Goal: Task Accomplishment & Management: Manage account settings

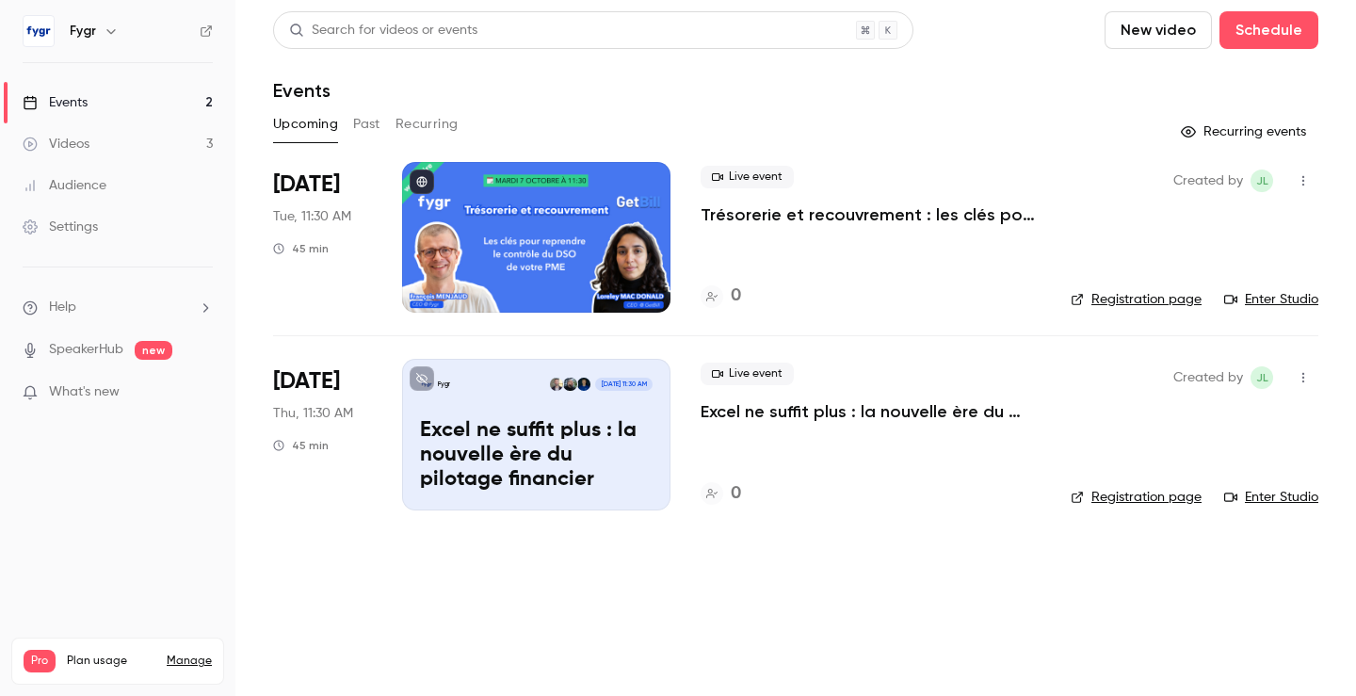
click at [733, 454] on div "Live event Excel ne suffit plus : la nouvelle ère du pilotage financier 0" at bounding box center [870, 434] width 340 height 151
click at [599, 405] on div "Fygr [DATE] 11:30 AM Excel ne suffit plus : la nouvelle ère du pilotage financi…" at bounding box center [536, 434] width 268 height 151
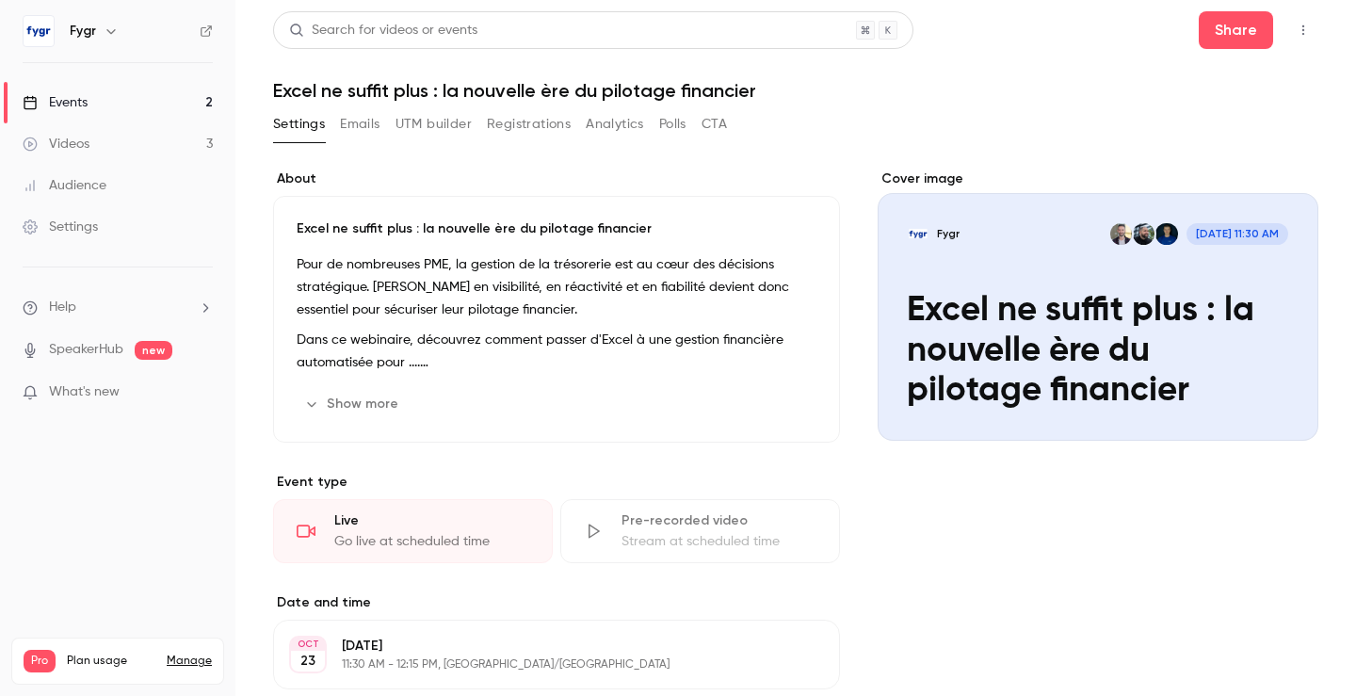
click at [517, 124] on button "Registrations" at bounding box center [529, 124] width 84 height 30
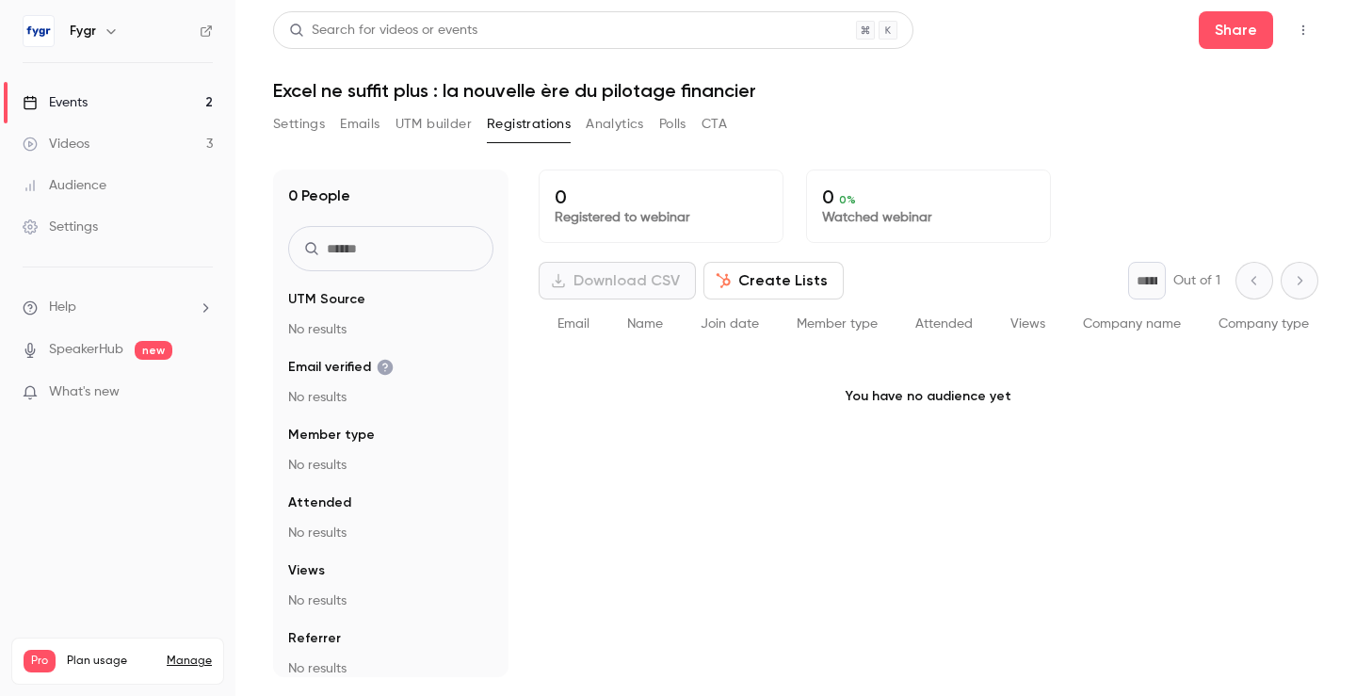
click at [613, 123] on button "Analytics" at bounding box center [615, 124] width 58 height 30
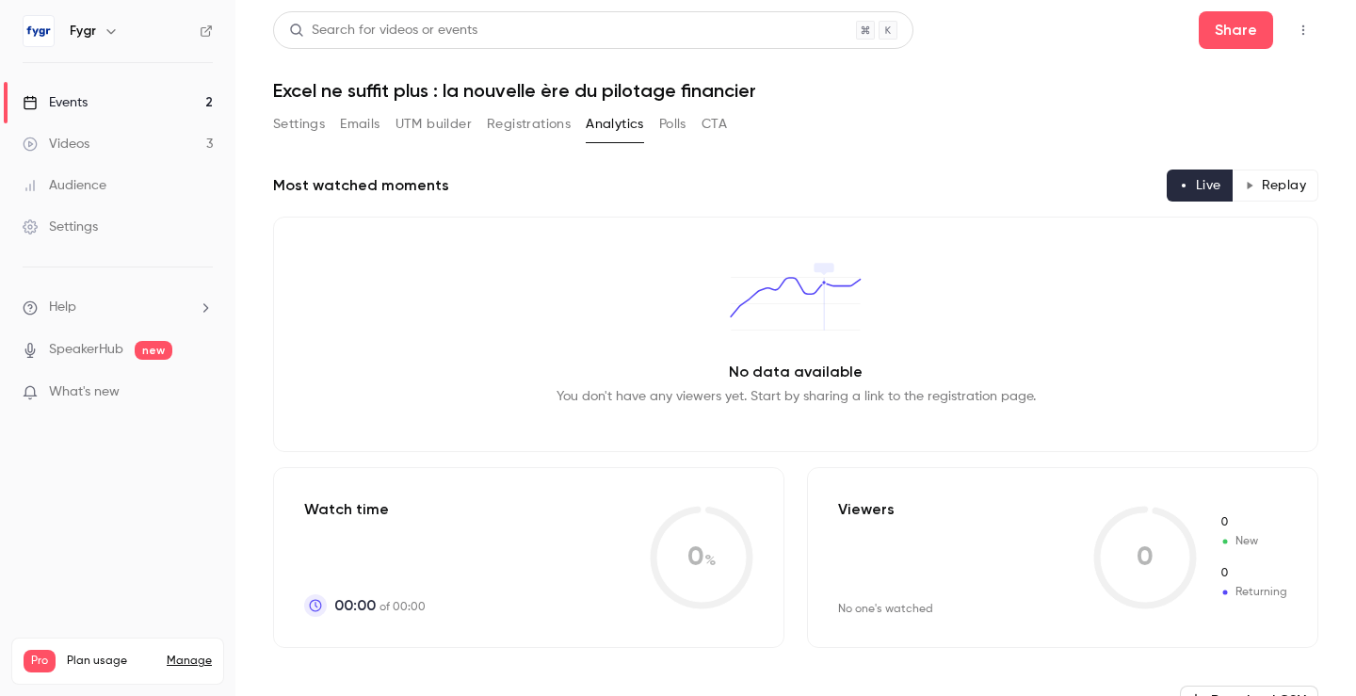
click at [446, 121] on button "UTM builder" at bounding box center [433, 124] width 76 height 30
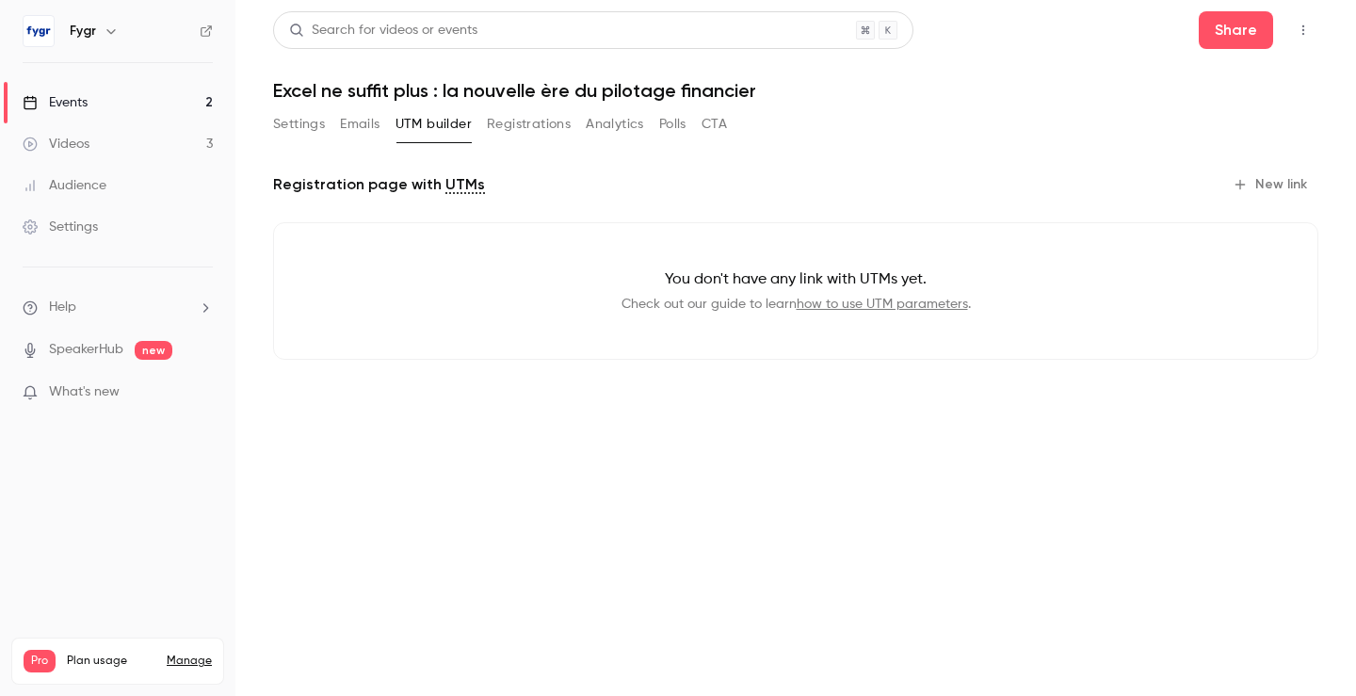
click at [360, 118] on button "Emails" at bounding box center [360, 124] width 40 height 30
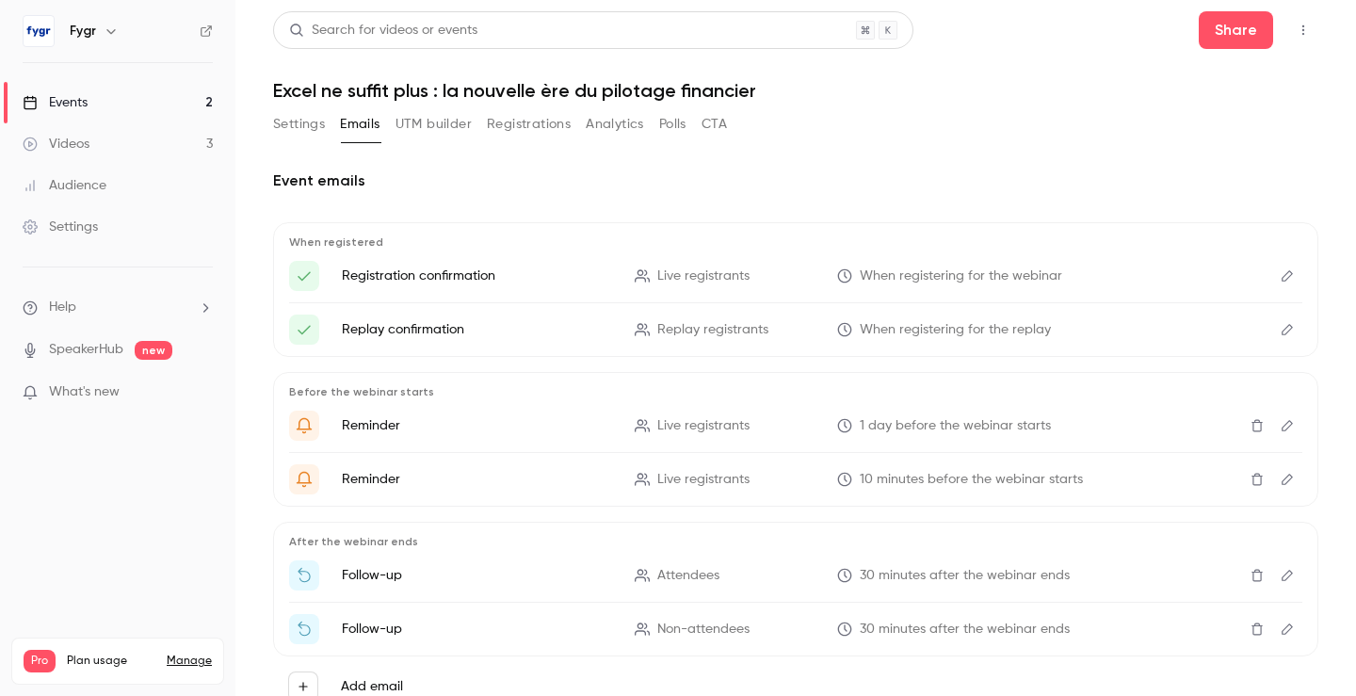
click at [310, 112] on button "Settings" at bounding box center [299, 124] width 52 height 30
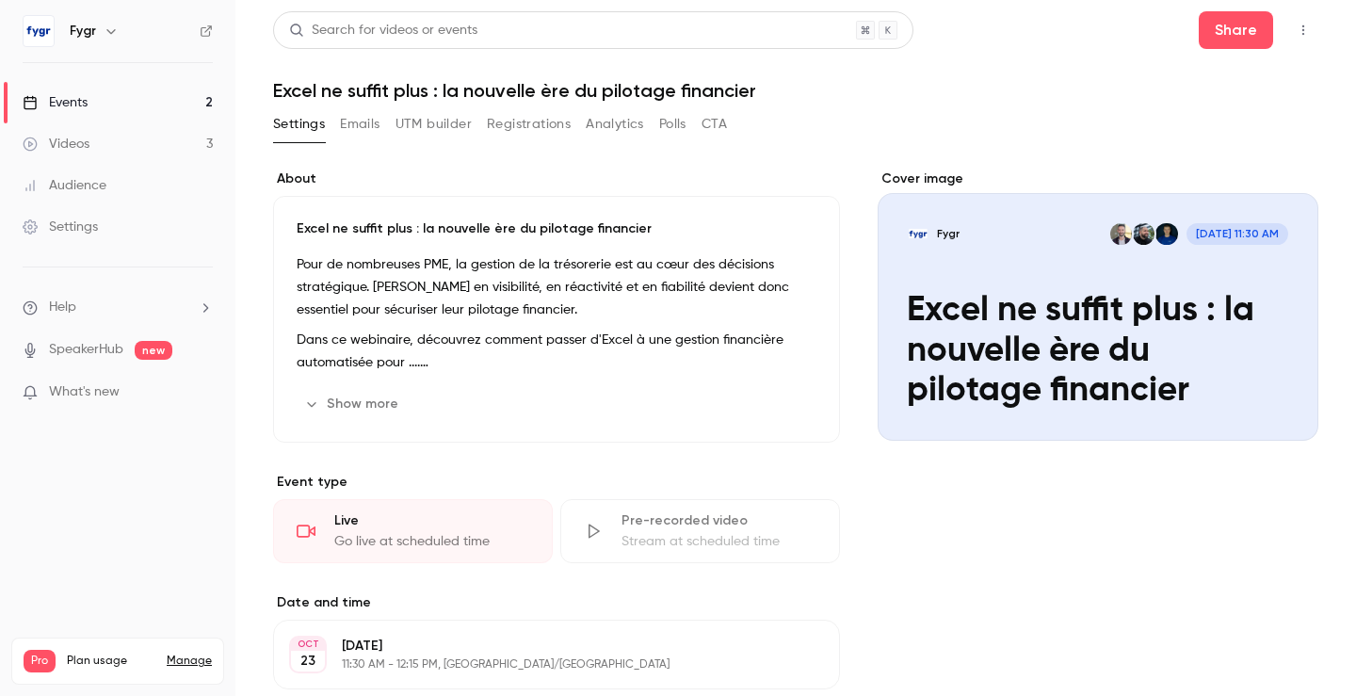
click at [122, 219] on link "Settings" at bounding box center [117, 226] width 235 height 41
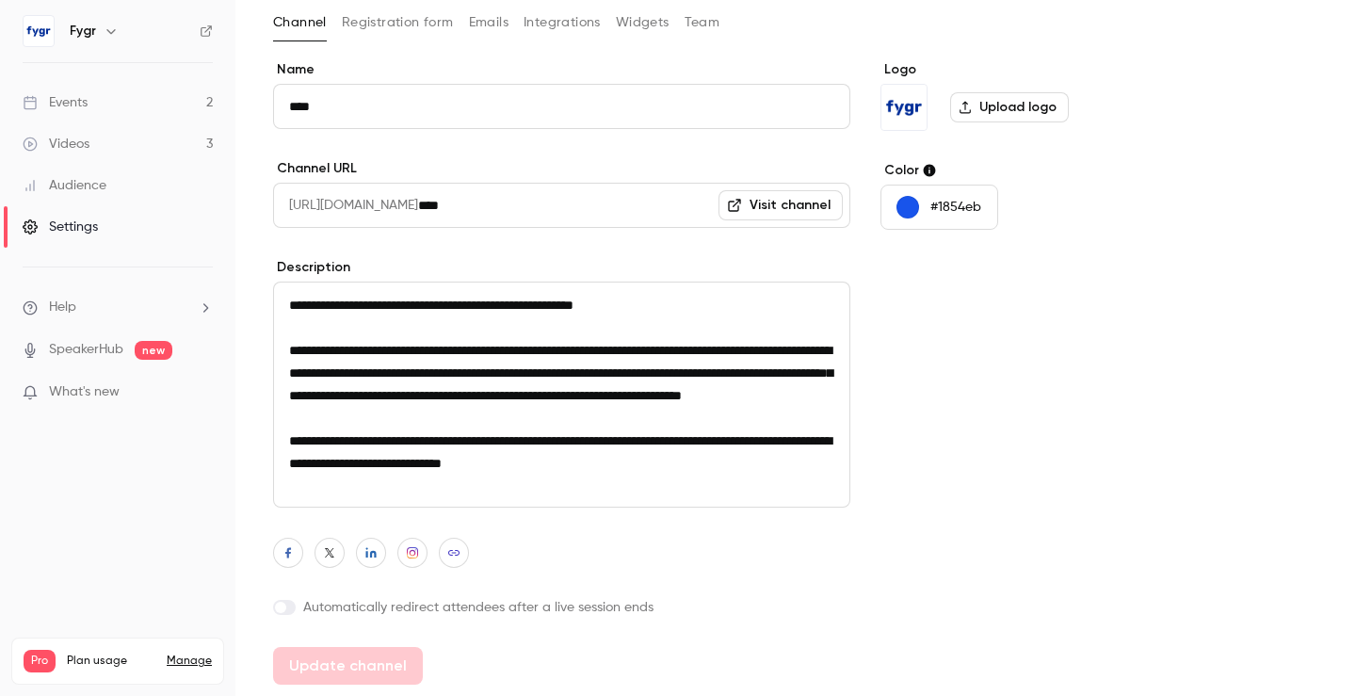
scroll to position [2, 0]
click at [176, 302] on li "Help" at bounding box center [118, 307] width 190 height 20
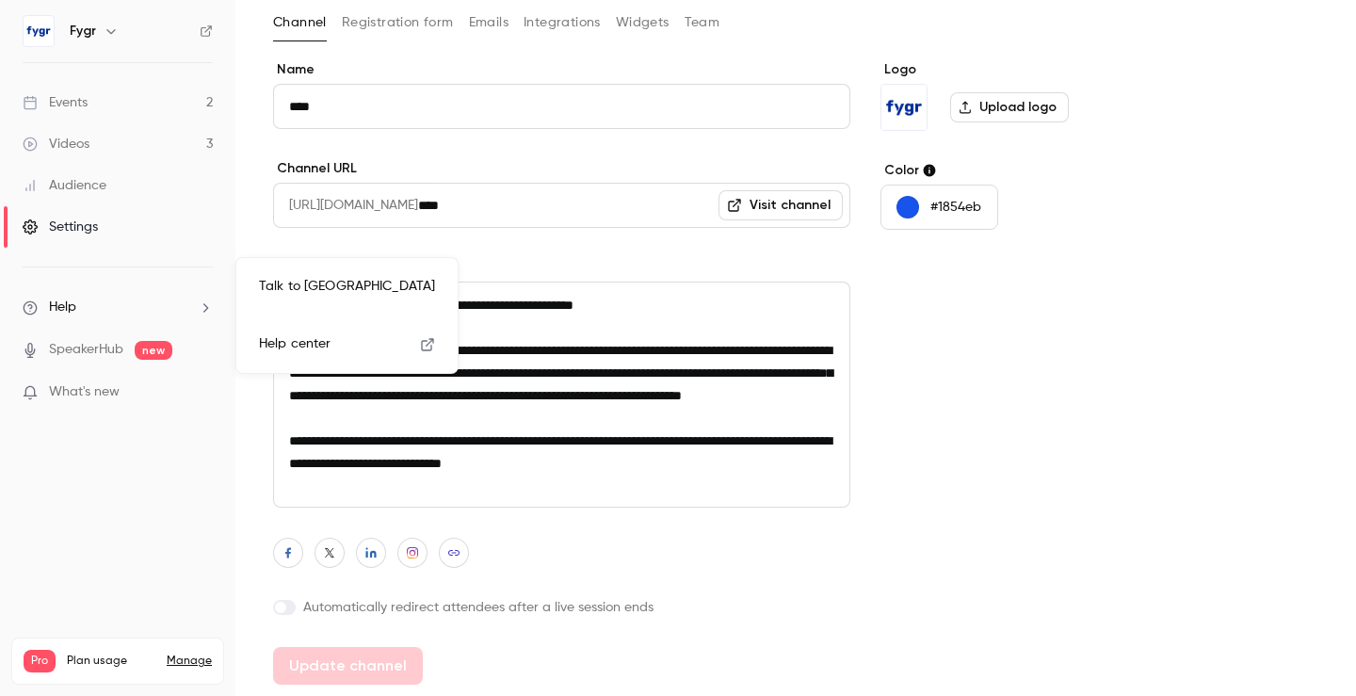
click at [105, 350] on div at bounding box center [678, 348] width 1356 height 696
